Goal: Information Seeking & Learning: Learn about a topic

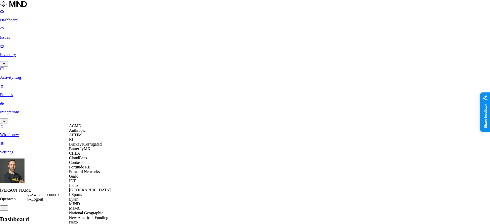
scroll to position [160, 0]
click at [90, 211] on span "National Geographic" at bounding box center [86, 213] width 34 height 4
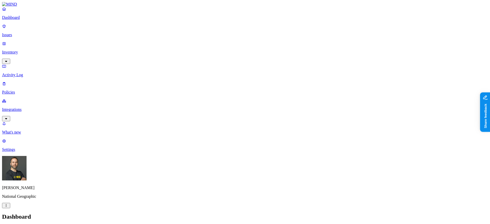
click at [35, 50] on p "Inventory" at bounding box center [245, 52] width 486 height 5
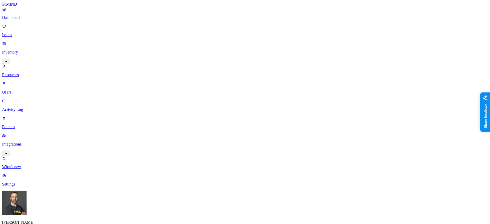
type input "employee"
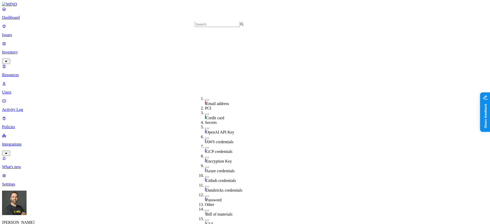
scroll to position [177, 0]
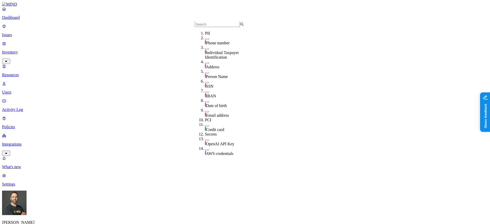
scroll to position [0, 0]
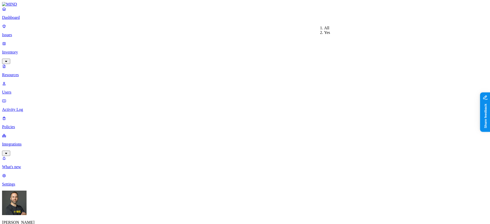
click at [250, 84] on button "button" at bounding box center [252, 85] width 4 height 2
click at [250, 103] on button "button" at bounding box center [252, 104] width 4 height 2
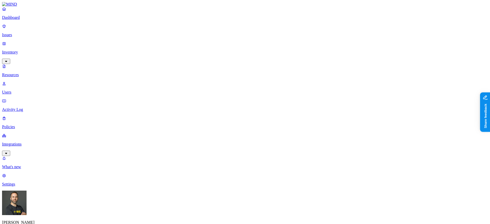
scroll to position [86, 0]
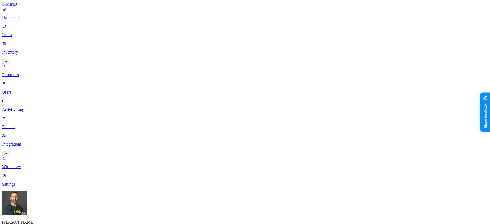
type input "corrective"
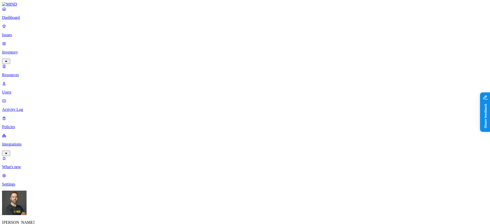
click at [250, 81] on button "button" at bounding box center [252, 83] width 4 height 5
click at [250, 99] on button "button" at bounding box center [252, 101] width 4 height 5
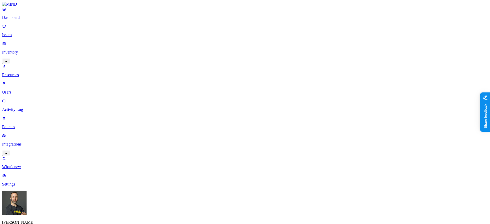
type input "disciplinary"
type input "layoff"
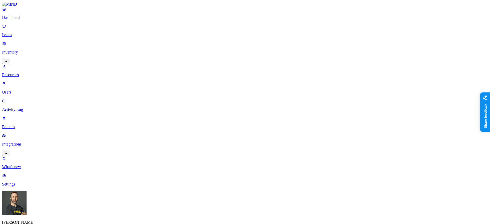
type input "termination"
click at [250, 102] on button "button" at bounding box center [252, 103] width 4 height 2
click at [250, 84] on button "button" at bounding box center [252, 85] width 4 height 2
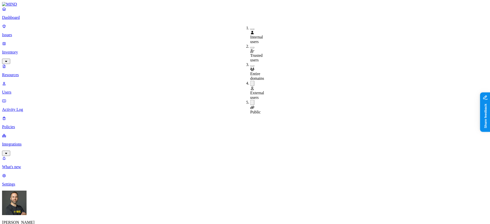
click at [250, 81] on button "button" at bounding box center [252, 83] width 4 height 5
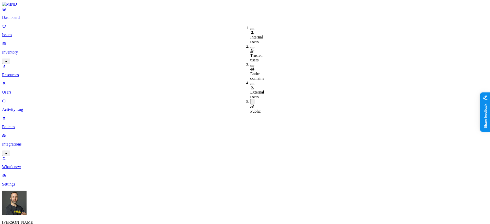
click at [250, 84] on button "button" at bounding box center [252, 85] width 4 height 2
click at [250, 100] on button "button" at bounding box center [252, 102] width 4 height 5
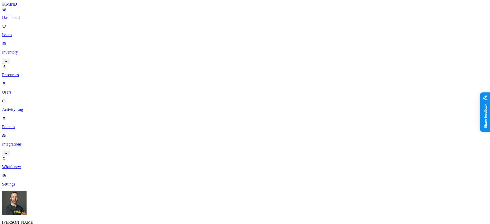
scroll to position [131, 0]
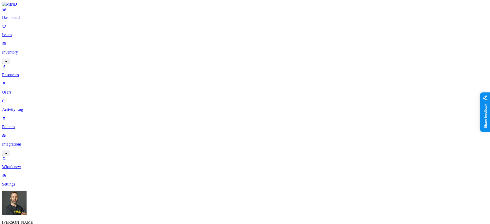
scroll to position [10, 0]
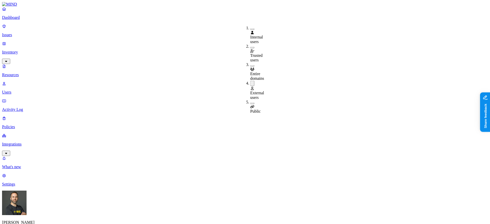
click at [250, 103] on button "button" at bounding box center [252, 104] width 4 height 2
click at [250, 81] on button "button" at bounding box center [252, 83] width 4 height 5
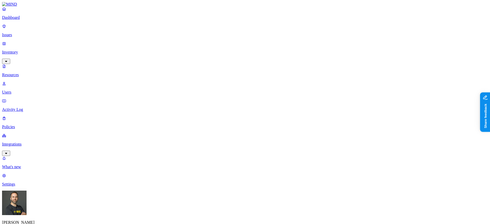
type input "ssn"
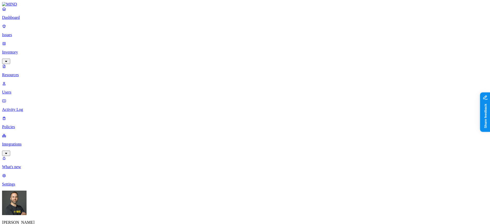
type input "c"
type input "sales"
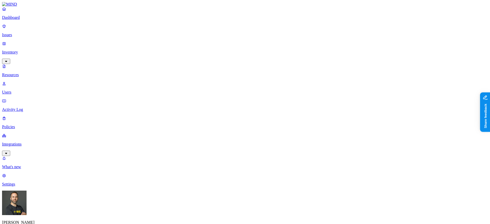
scroll to position [131, 0]
type input "salesforce"
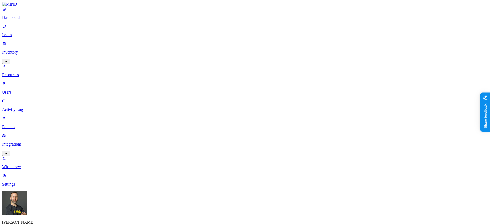
click at [281, 44] on div "Last 30 days" at bounding box center [281, 51] width 0 height 14
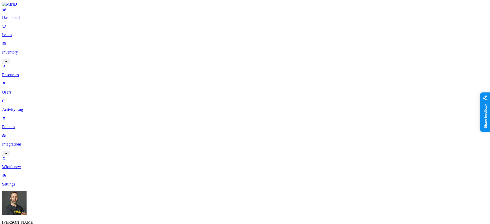
click at [250, 84] on button "button" at bounding box center [252, 85] width 4 height 2
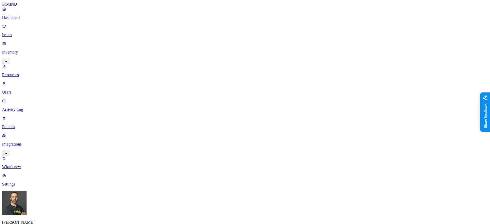
type input "pip"
click at [38, 20] on p "Dashboard" at bounding box center [245, 17] width 486 height 5
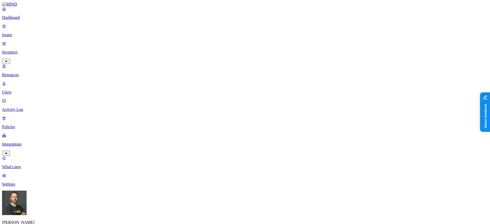
click at [26, 20] on p "Dashboard" at bounding box center [245, 17] width 486 height 5
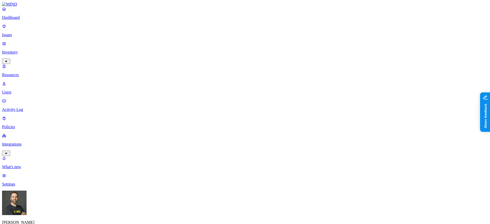
click at [23, 20] on p "Dashboard" at bounding box center [245, 17] width 486 height 5
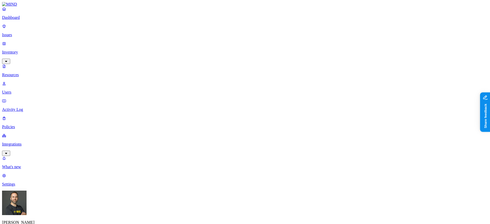
click at [23, 20] on p "Dashboard" at bounding box center [245, 17] width 486 height 5
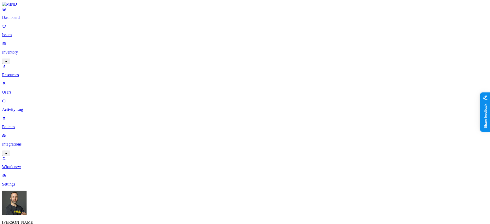
click at [32, 20] on p "Dashboard" at bounding box center [245, 17] width 486 height 5
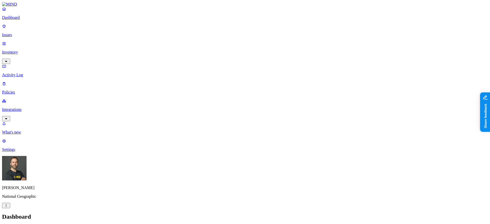
click at [30, 50] on p "Inventory" at bounding box center [245, 52] width 486 height 5
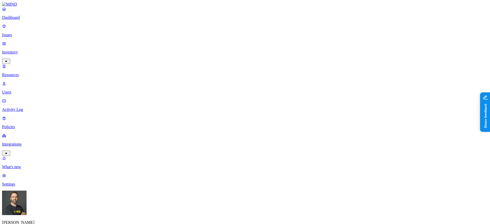
type input "audit"
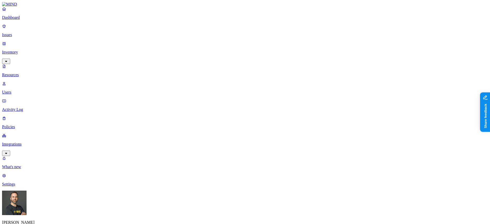
scroll to position [131, 0]
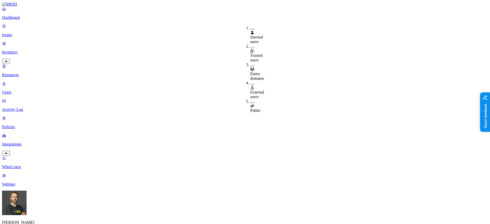
click at [250, 102] on button "button" at bounding box center [252, 103] width 4 height 2
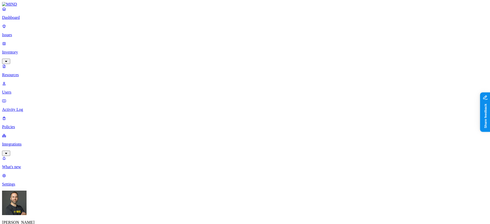
scroll to position [10, 0]
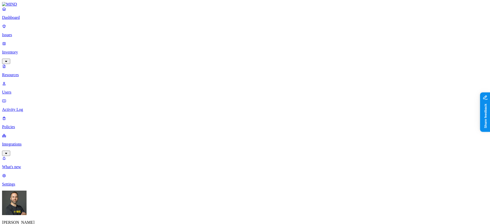
type input "performance"
click at [33, 20] on p "Dashboard" at bounding box center [245, 17] width 486 height 5
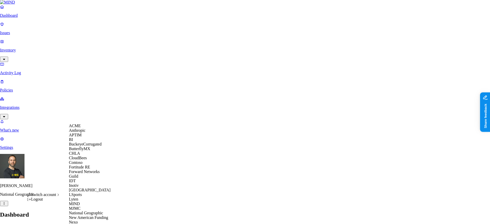
scroll to position [170, 0]
click at [96, 216] on span "New American Funding" at bounding box center [88, 218] width 39 height 4
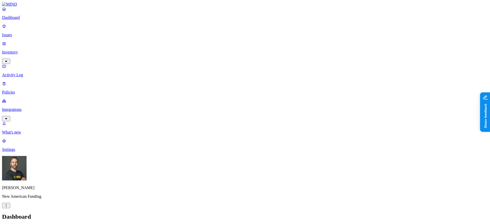
click at [41, 50] on p "Inventory" at bounding box center [245, 52] width 486 height 5
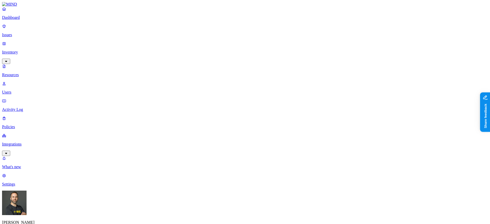
click at [32, 20] on link "Dashboard" at bounding box center [245, 13] width 486 height 13
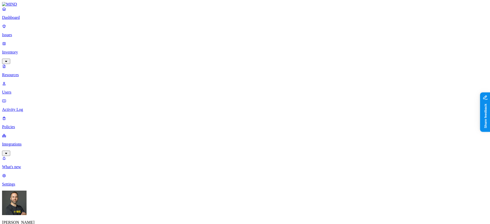
click at [29, 20] on p "Dashboard" at bounding box center [245, 17] width 486 height 5
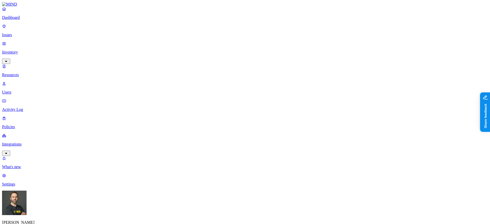
click at [21, 20] on p "Dashboard" at bounding box center [245, 17] width 486 height 5
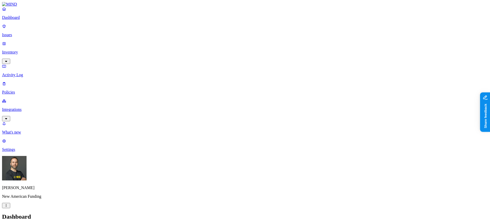
click at [35, 50] on p "Inventory" at bounding box center [245, 52] width 486 height 5
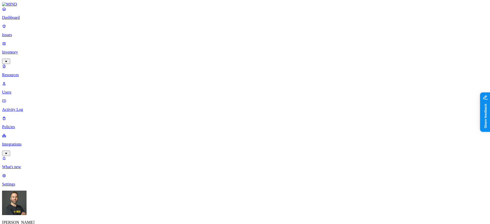
click at [231, 102] on button "button" at bounding box center [233, 103] width 4 height 2
click at [152, 43] on button "button" at bounding box center [154, 44] width 4 height 2
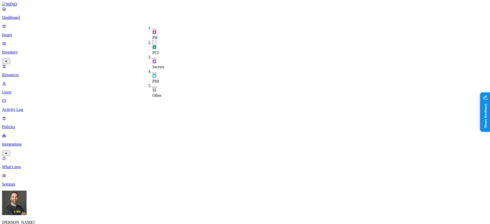
click at [152, 29] on button "button" at bounding box center [154, 30] width 4 height 2
click at [152, 41] on button "button" at bounding box center [154, 43] width 4 height 5
click at [152, 27] on button "button" at bounding box center [154, 28] width 4 height 5
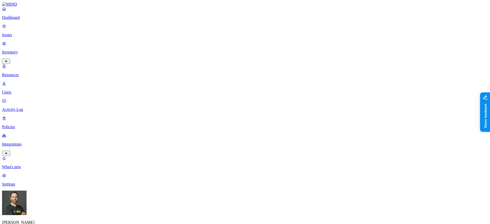
click at [231, 102] on button "button" at bounding box center [233, 103] width 4 height 2
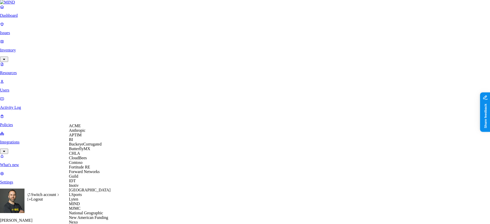
scroll to position [129, 0]
click at [81, 197] on div "Lyten" at bounding box center [94, 199] width 50 height 5
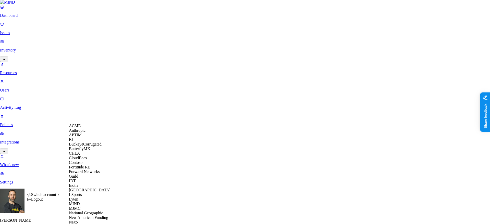
scroll to position [216, 0]
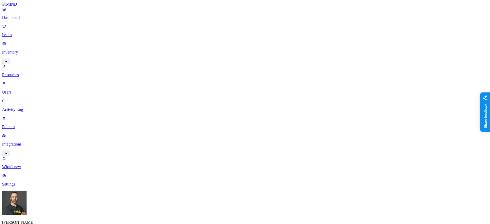
scroll to position [10, 0]
click at [37, 20] on p "Dashboard" at bounding box center [245, 17] width 486 height 5
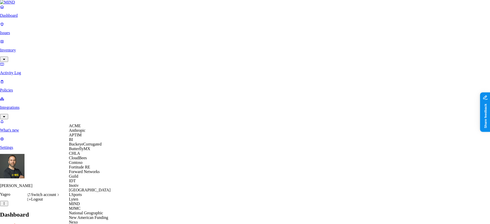
click at [81, 128] on span "ACME" at bounding box center [75, 126] width 12 height 4
